Goal: Task Accomplishment & Management: Manage account settings

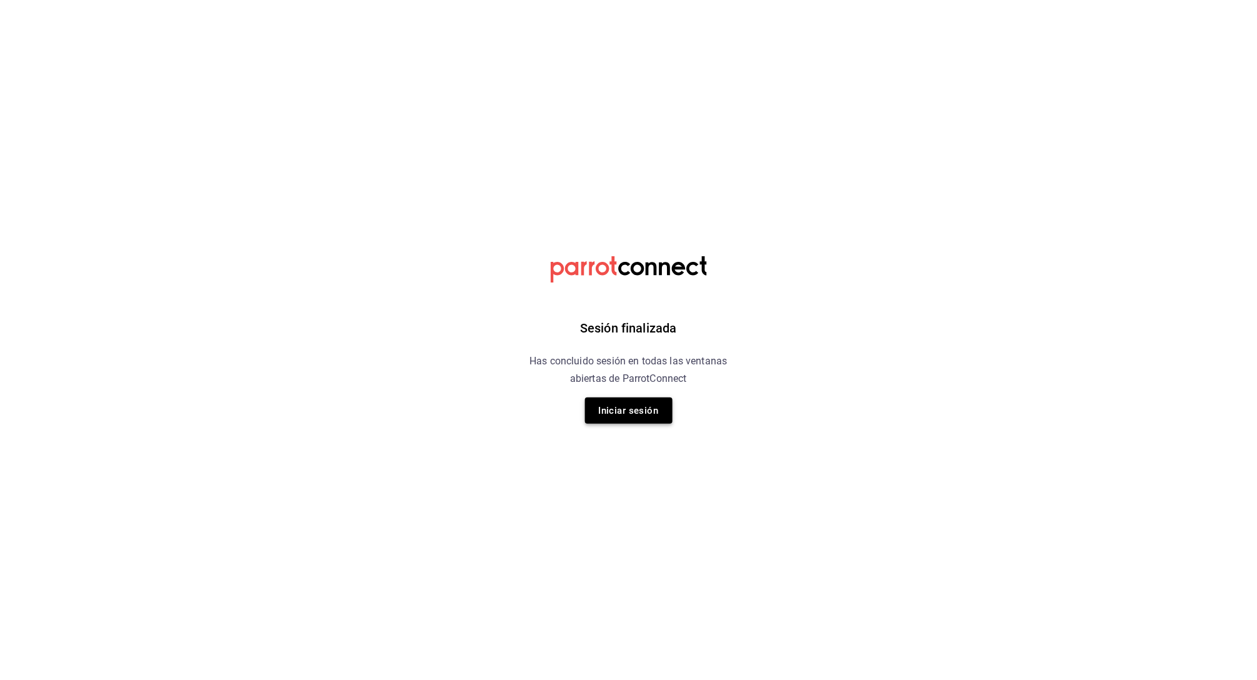
click at [606, 397] on button "Iniciar sesión" at bounding box center [628, 410] width 87 height 26
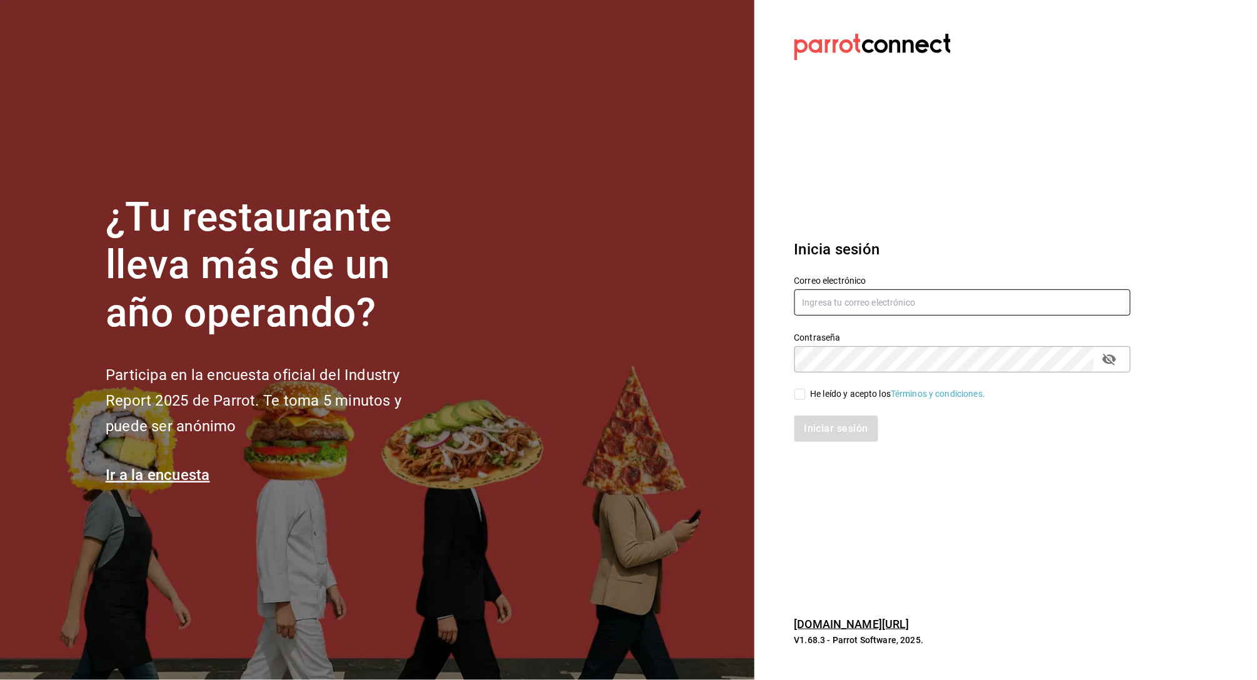
type input "gerardorojo9@gmail.com"
click at [821, 390] on div "He leído y acepto los Términos y condiciones." at bounding box center [898, 393] width 175 height 13
click at [806, 390] on input "He leído y acepto los Términos y condiciones." at bounding box center [799, 394] width 11 height 11
checkbox input "true"
click at [821, 413] on div "Iniciar sesión" at bounding box center [954, 421] width 351 height 41
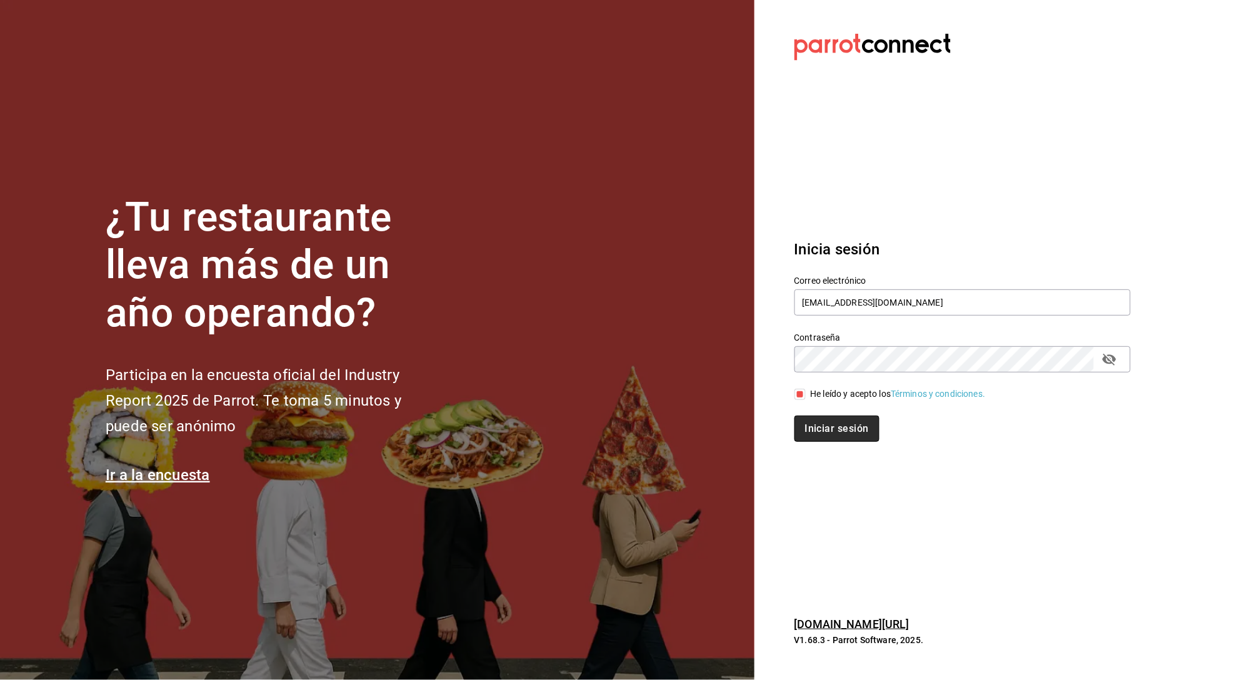
click at [827, 422] on button "Iniciar sesión" at bounding box center [836, 429] width 85 height 26
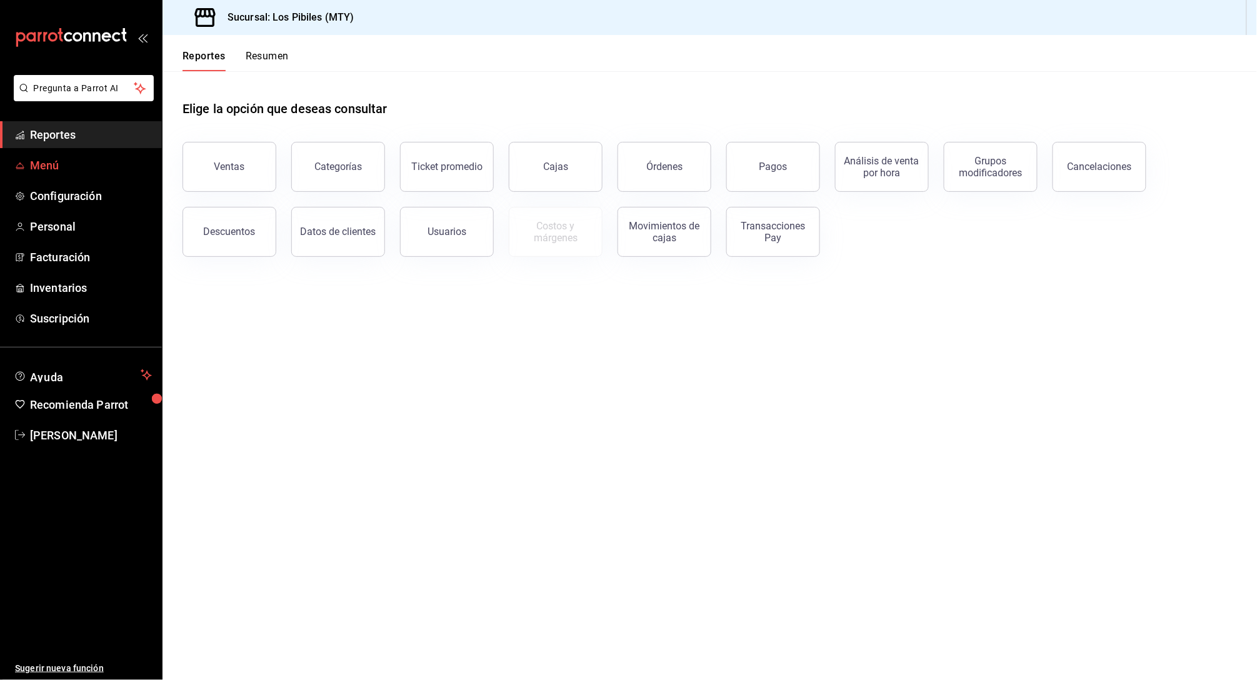
click at [64, 171] on span "Menú" at bounding box center [91, 165] width 122 height 17
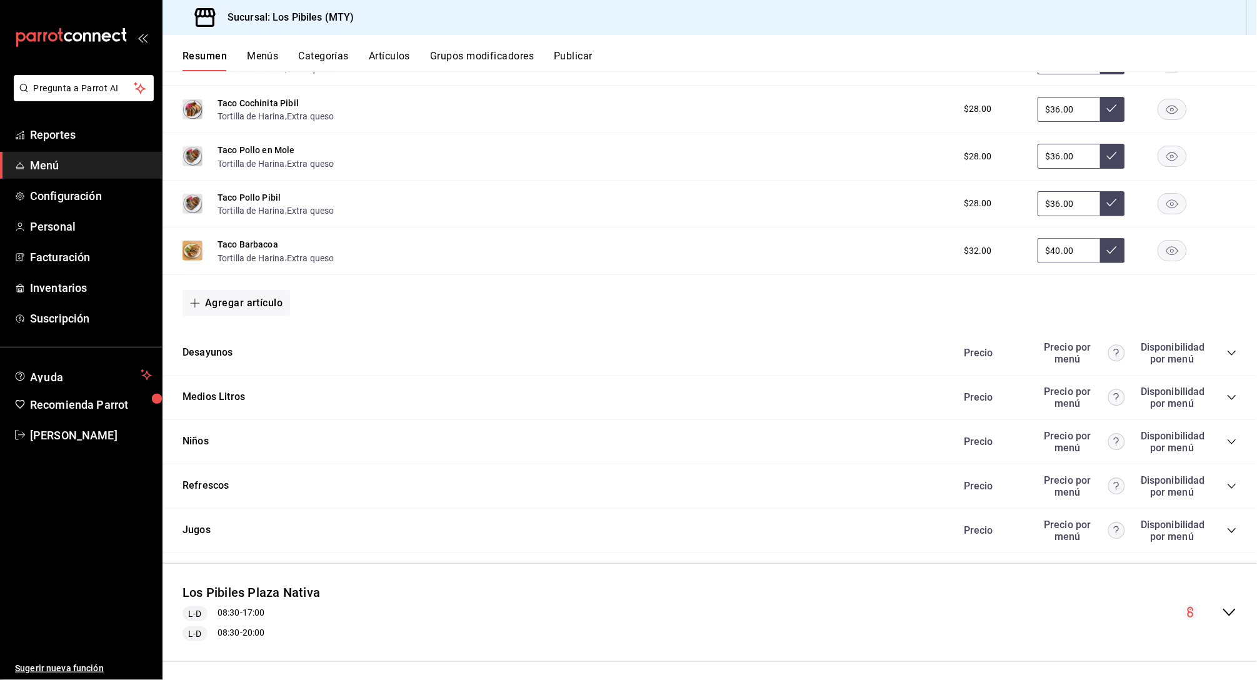
scroll to position [482, 0]
click at [323, 53] on button "Categorías" at bounding box center [324, 60] width 51 height 21
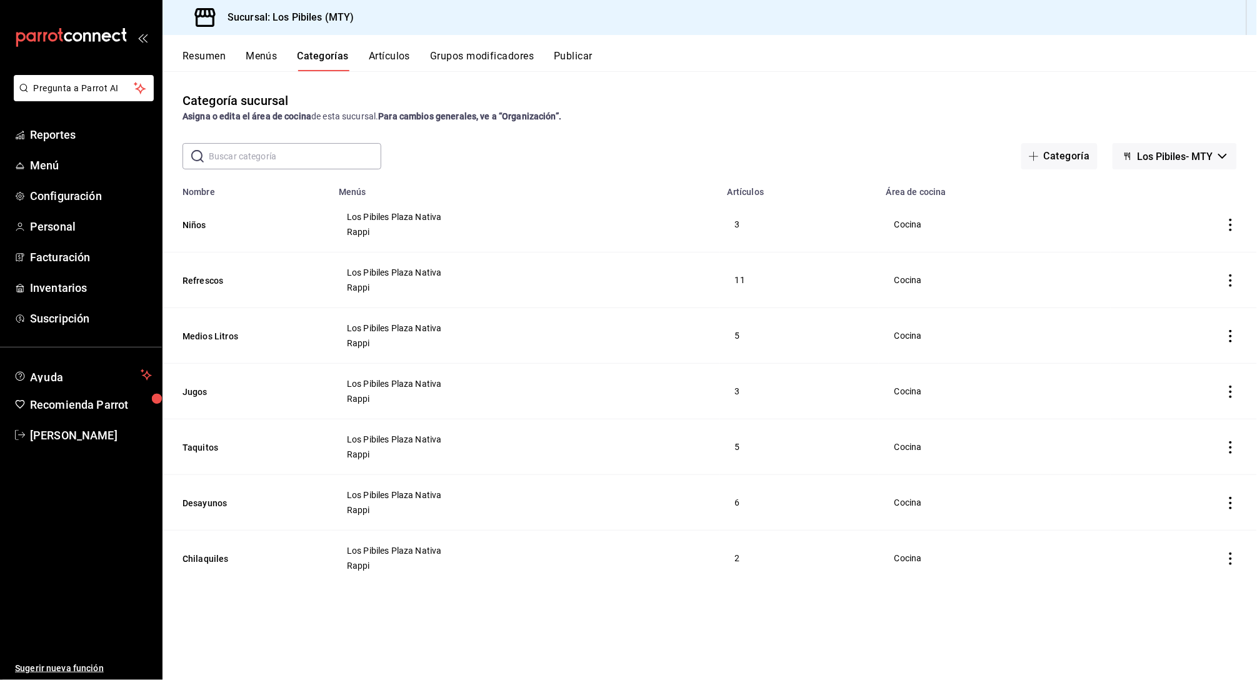
click at [1230, 330] on icon "actions" at bounding box center [1230, 336] width 12 height 12
click at [1192, 359] on span "Editar" at bounding box center [1193, 360] width 32 height 13
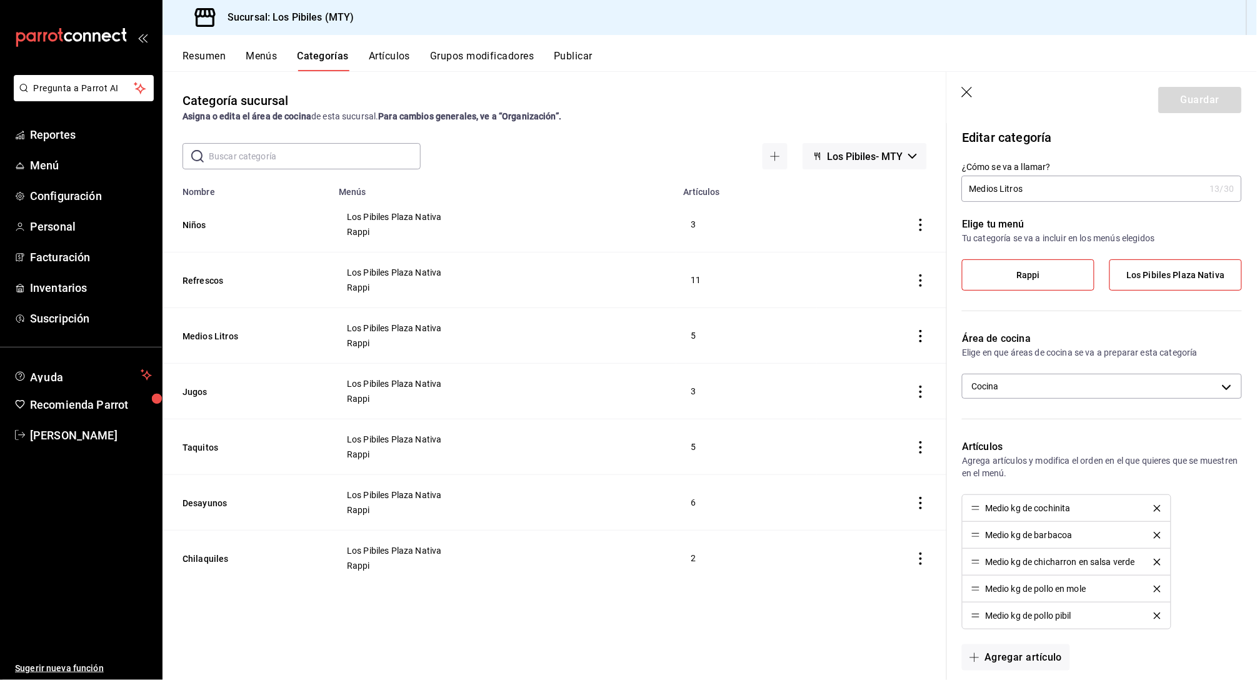
click at [1025, 194] on input "Medios Litros" at bounding box center [1083, 188] width 243 height 25
type input "Medios Kilos"
click at [1187, 102] on button "Guardar" at bounding box center [1200, 100] width 83 height 26
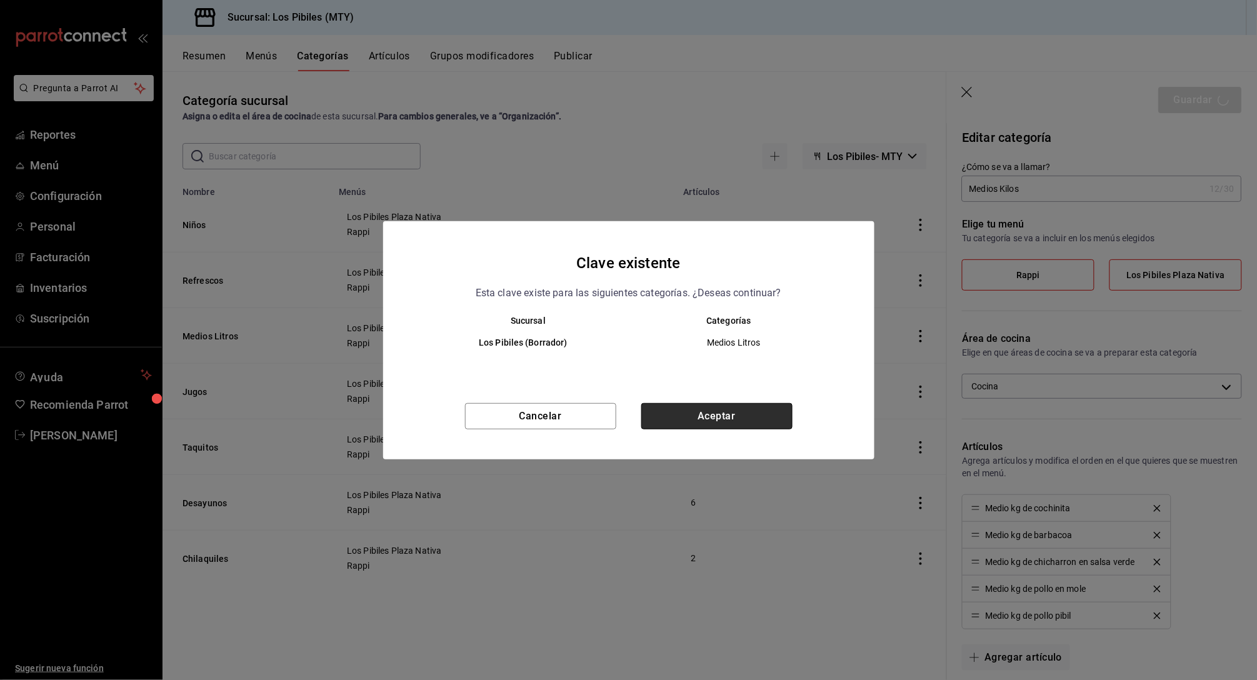
click at [740, 404] on button "Aceptar" at bounding box center [716, 416] width 151 height 26
